Goal: Information Seeking & Learning: Learn about a topic

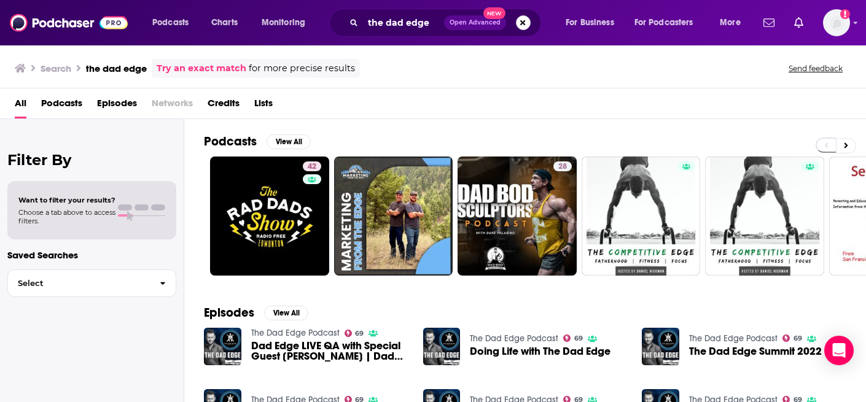
click at [525, 24] on button "Search podcasts, credits, & more..." at bounding box center [523, 22] width 15 height 15
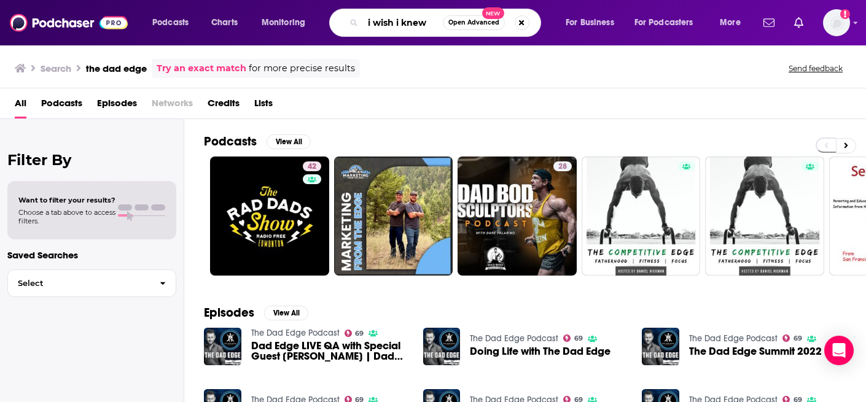
type input "i wish i knew"
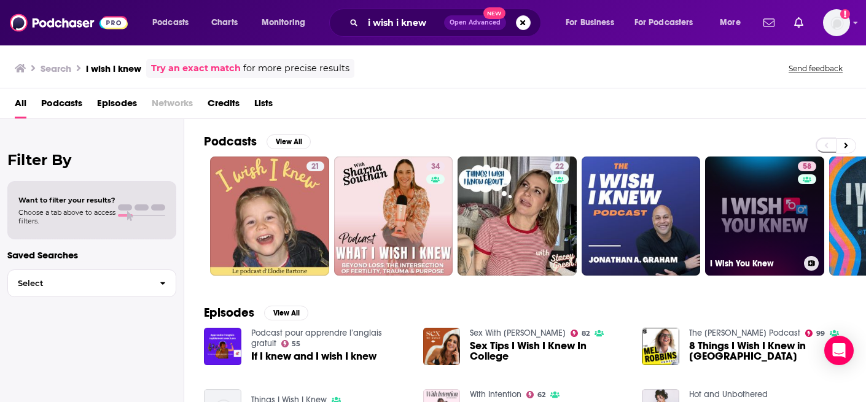
click at [787, 228] on link "58 I Wish You Knew" at bounding box center [764, 216] width 119 height 119
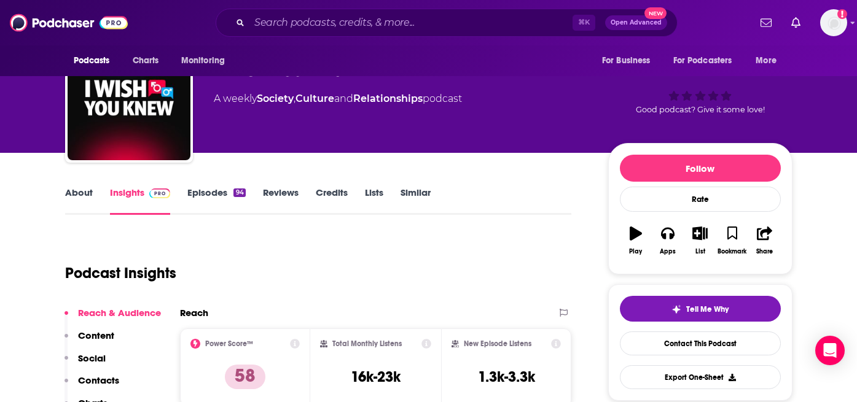
scroll to position [48, 0]
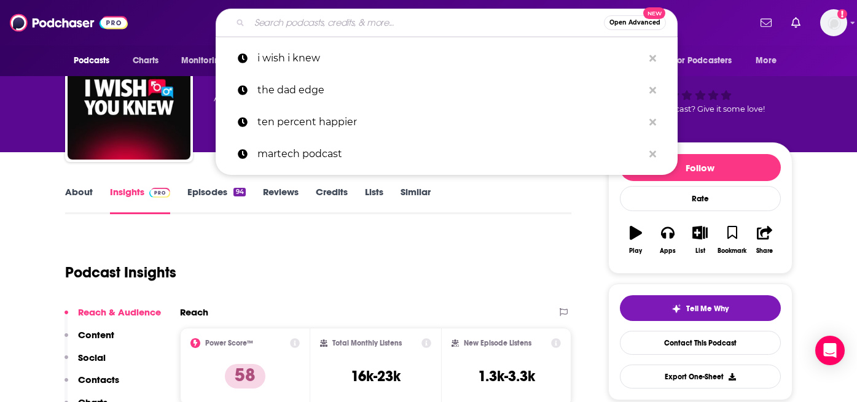
click at [372, 29] on input "Search podcasts, credits, & more..." at bounding box center [426, 23] width 355 height 20
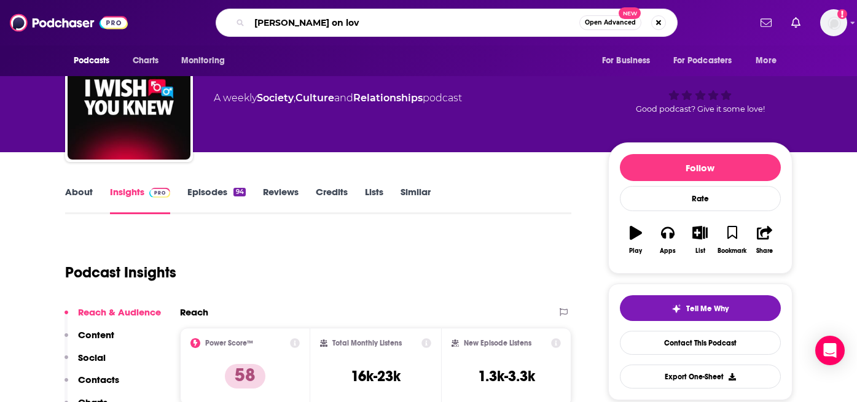
type input "[PERSON_NAME] on love"
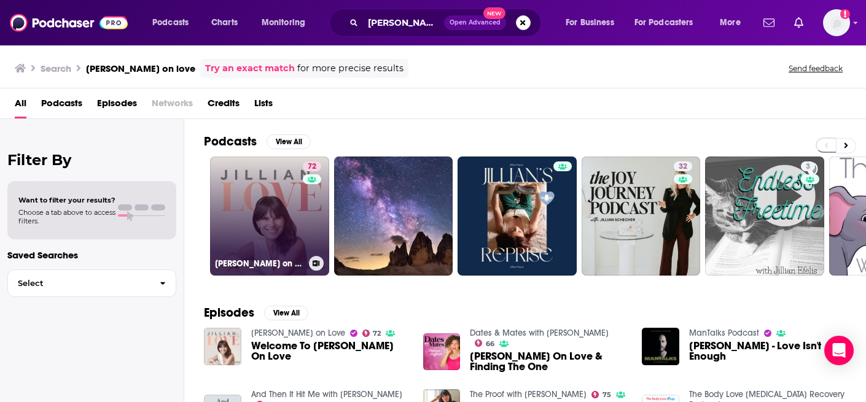
click at [269, 205] on link "72 [PERSON_NAME] on Love" at bounding box center [269, 216] width 119 height 119
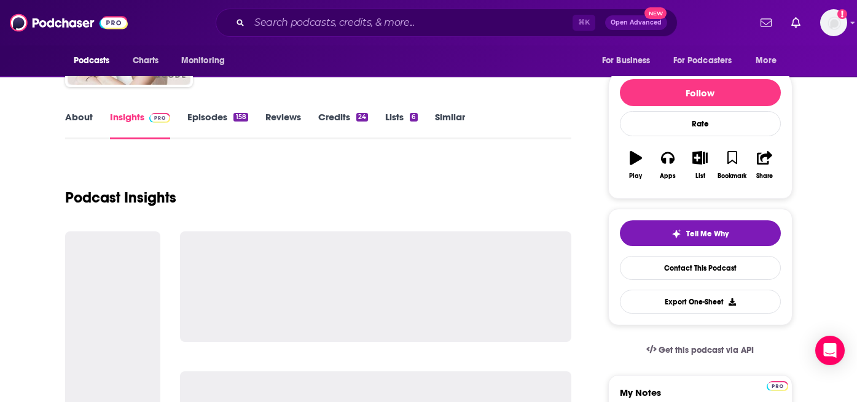
scroll to position [127, 0]
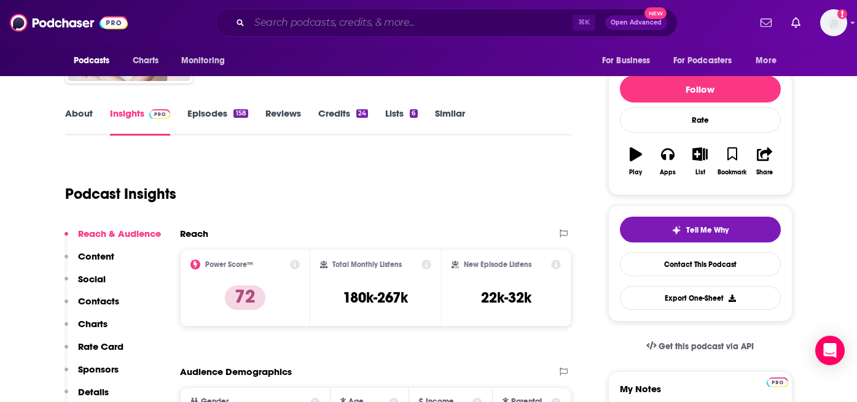
click at [406, 25] on input "Search podcasts, credits, & more..." at bounding box center [410, 23] width 323 height 20
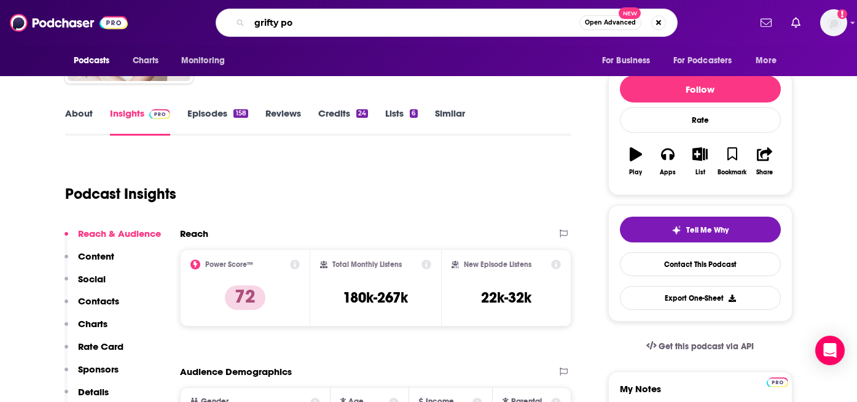
type input "grifty pod"
